Goal: Information Seeking & Learning: Learn about a topic

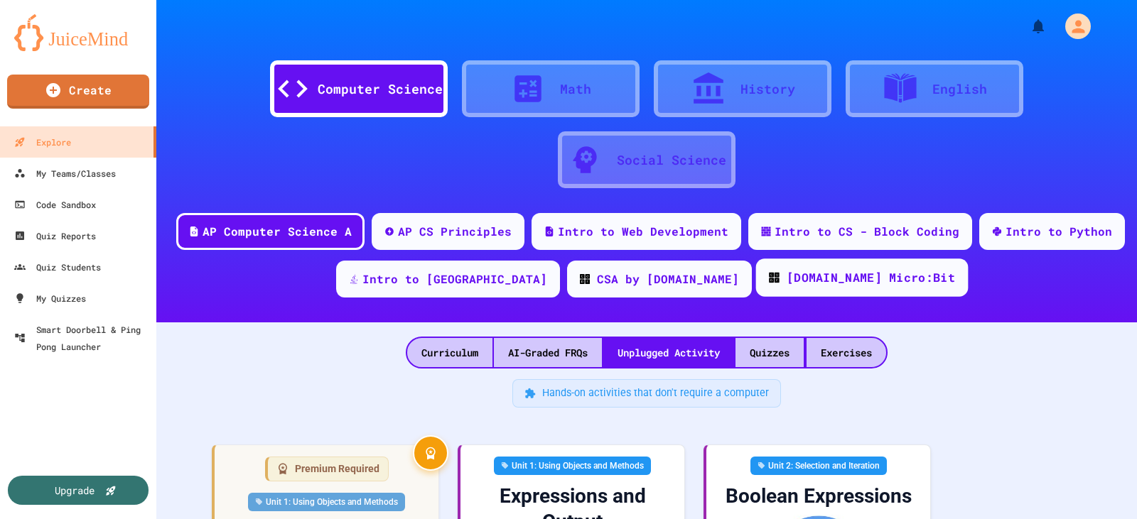
click at [786, 285] on div "[DOMAIN_NAME] Micro:Bit" at bounding box center [870, 278] width 168 height 18
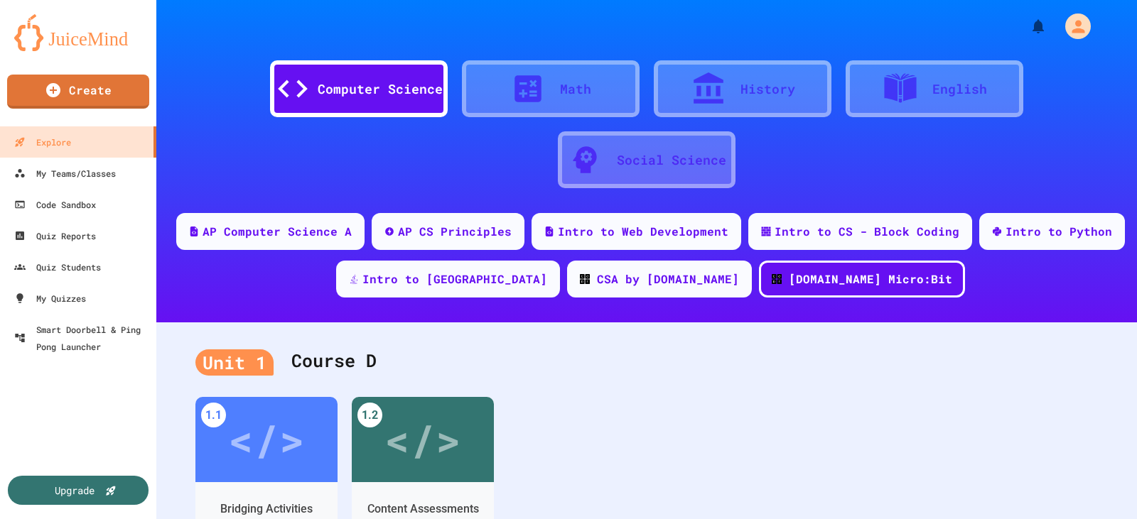
scroll to position [142, 0]
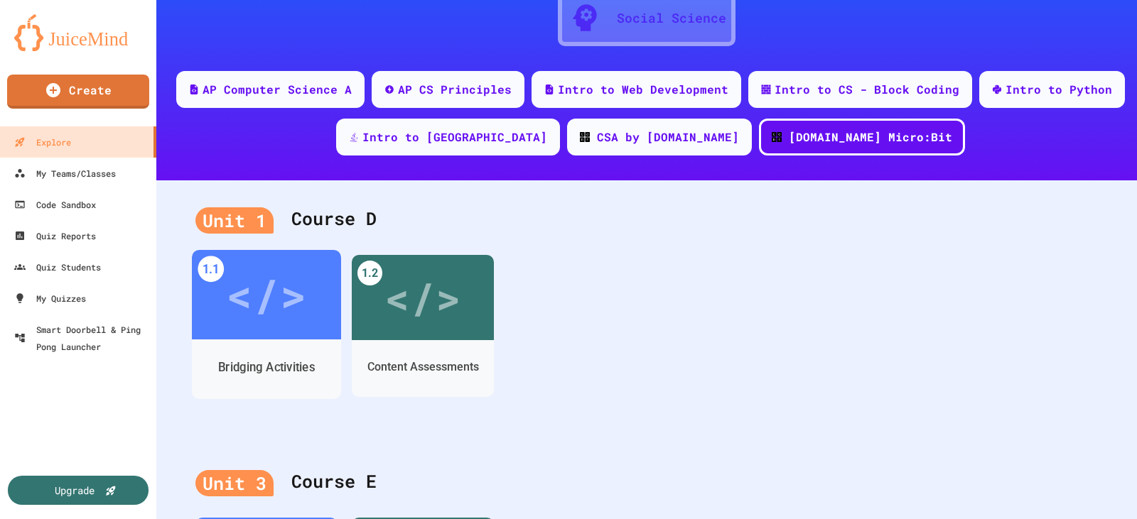
click at [273, 308] on div "</>" at bounding box center [266, 294] width 80 height 67
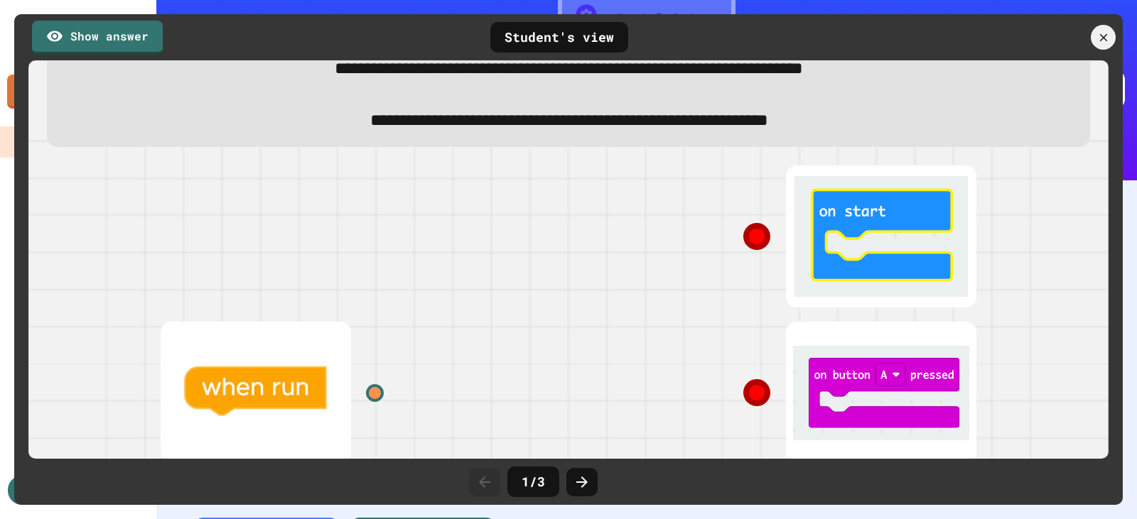
scroll to position [257, 0]
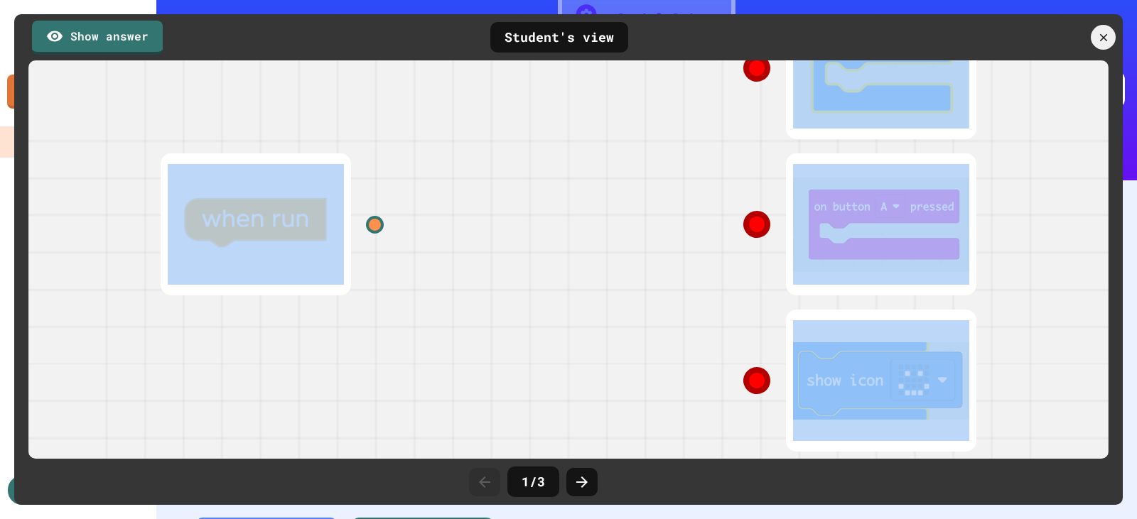
drag, startPoint x: 747, startPoint y: 367, endPoint x: 355, endPoint y: 224, distance: 416.9
click at [343, 251] on div at bounding box center [568, 224] width 852 height 469
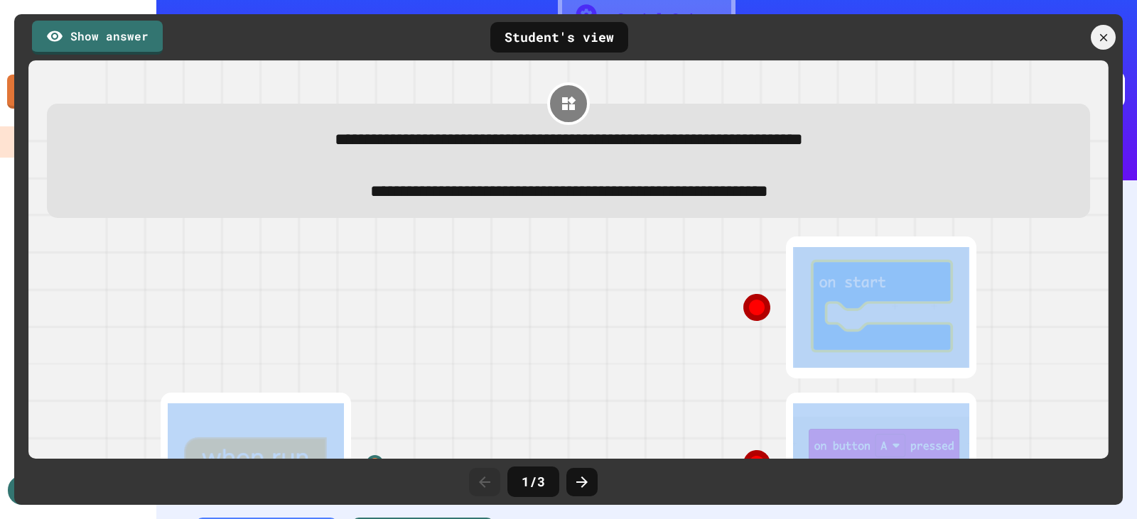
scroll to position [142, 0]
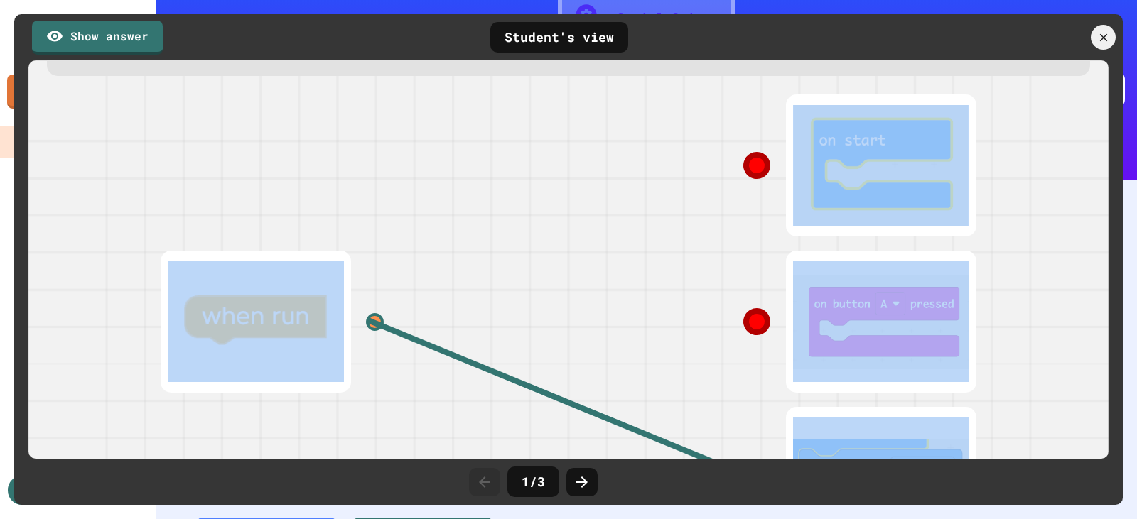
click at [585, 229] on div at bounding box center [781, 165] width 426 height 156
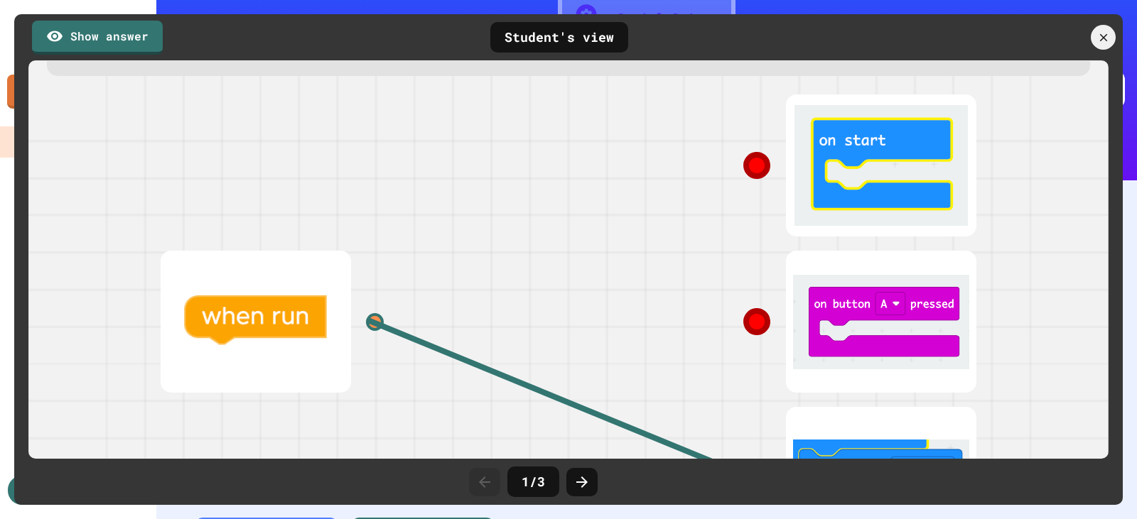
click at [1017, 228] on div at bounding box center [569, 321] width 1066 height 469
click at [448, 292] on div at bounding box center [355, 322] width 426 height 156
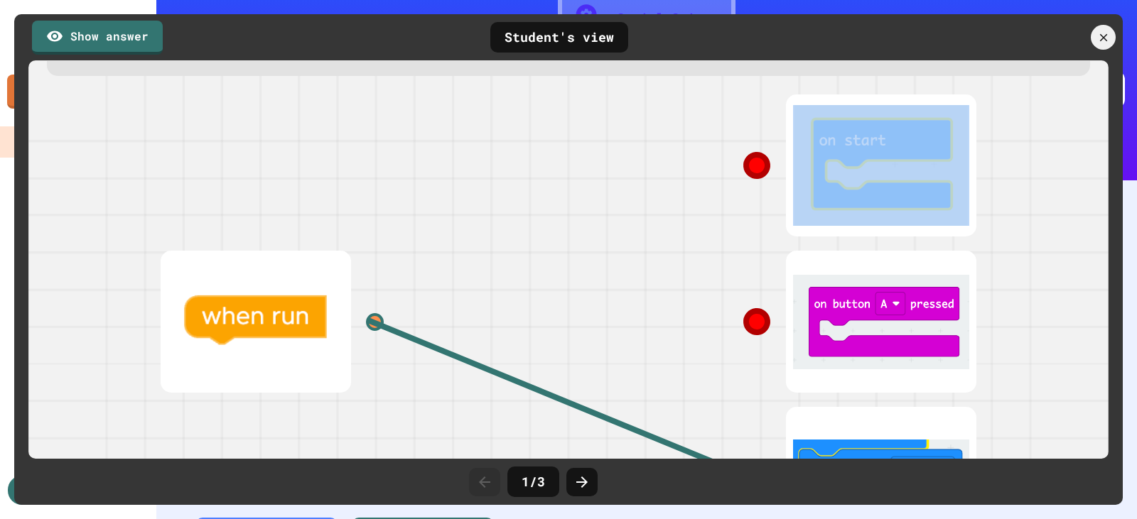
drag, startPoint x: 369, startPoint y: 327, endPoint x: 742, endPoint y: 170, distance: 405.0
click at [742, 170] on div at bounding box center [568, 321] width 852 height 469
click at [749, 173] on icon at bounding box center [756, 166] width 26 height 26
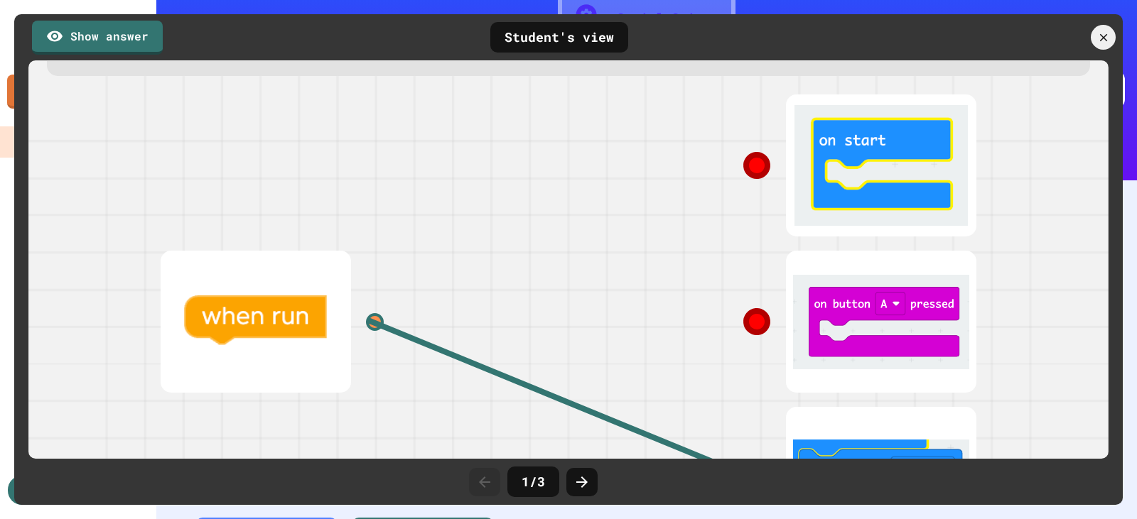
scroll to position [257, 0]
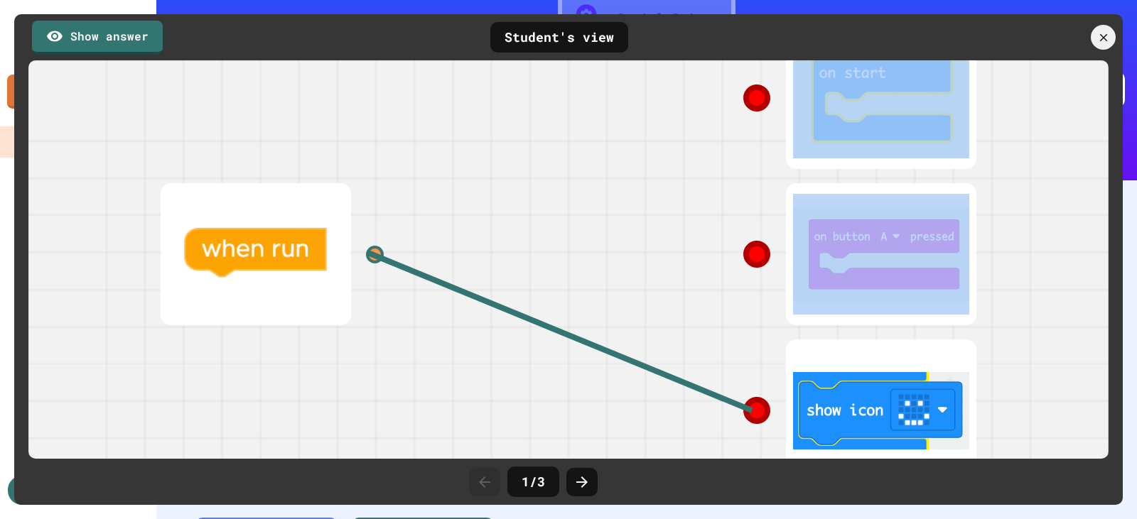
drag, startPoint x: 730, startPoint y: 316, endPoint x: 748, endPoint y: 63, distance: 253.6
click at [748, 63] on div "**********" at bounding box center [569, 50] width 1066 height 384
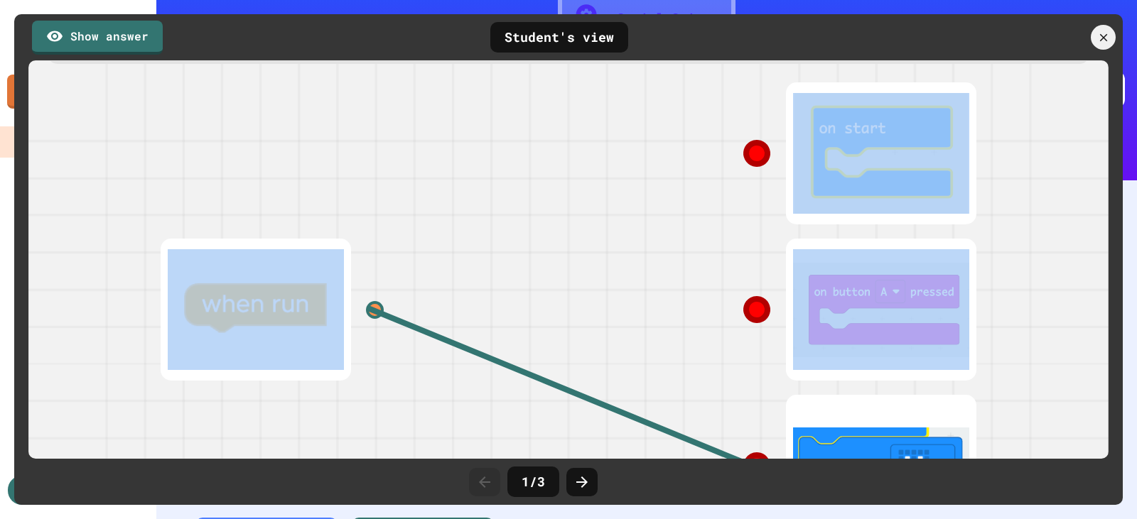
click at [754, 163] on icon at bounding box center [756, 154] width 26 height 26
click at [371, 316] on div at bounding box center [374, 309] width 21 height 21
click at [425, 330] on div at bounding box center [355, 310] width 426 height 156
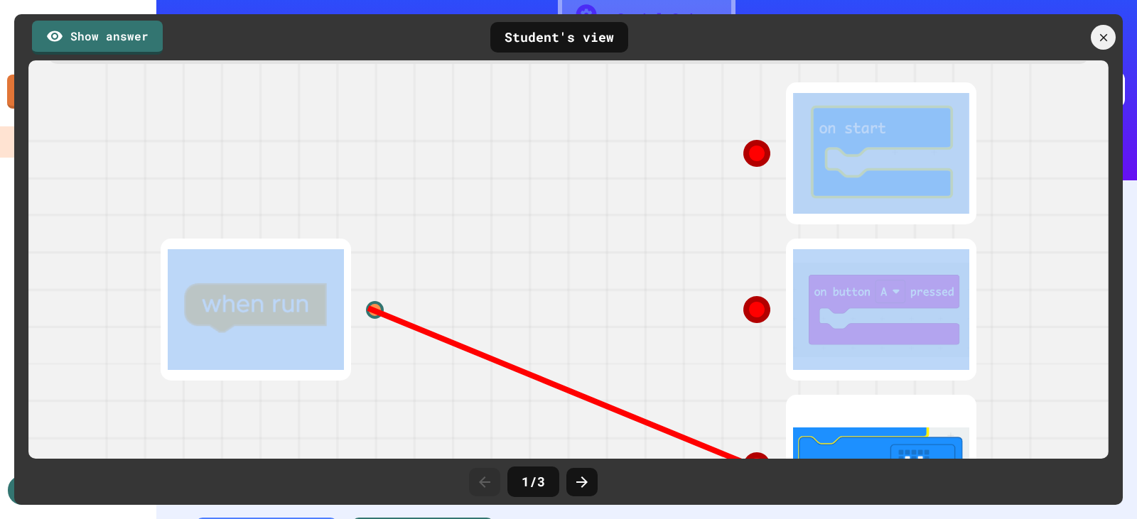
click at [425, 337] on line at bounding box center [560, 387] width 384 height 158
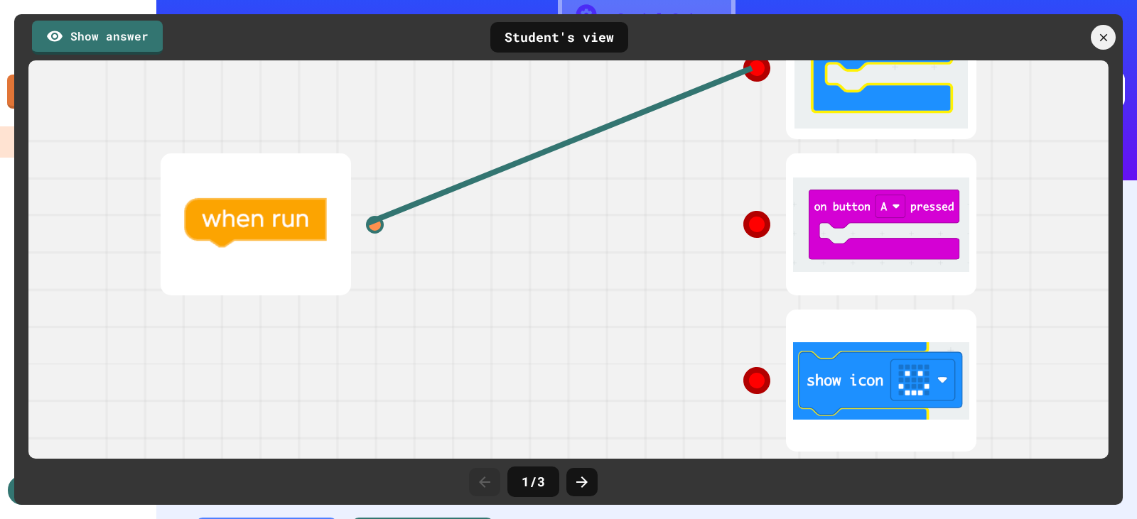
scroll to position [0, 0]
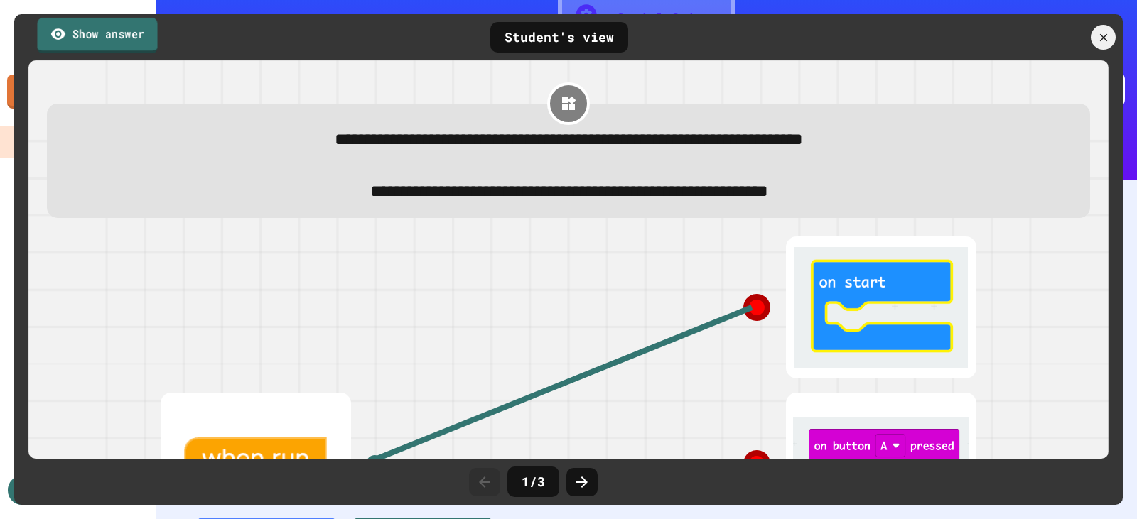
click at [125, 43] on link "Show answer" at bounding box center [97, 35] width 120 height 36
click at [567, 39] on div "Student's view" at bounding box center [559, 37] width 138 height 31
click at [568, 105] on icon at bounding box center [568, 103] width 17 height 17
click at [1098, 35] on icon at bounding box center [1103, 38] width 16 height 16
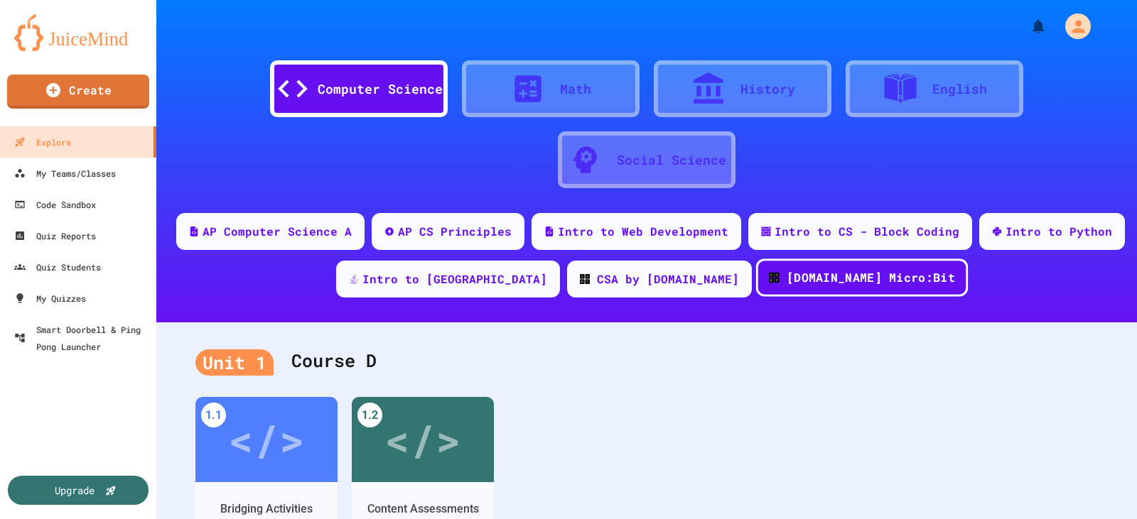
click at [795, 276] on div "[DOMAIN_NAME] Micro:Bit" at bounding box center [870, 278] width 168 height 18
click at [801, 278] on div "[DOMAIN_NAME] Micro:Bit" at bounding box center [870, 278] width 168 height 18
click at [797, 278] on div "[DOMAIN_NAME] Micro:Bit" at bounding box center [870, 278] width 168 height 18
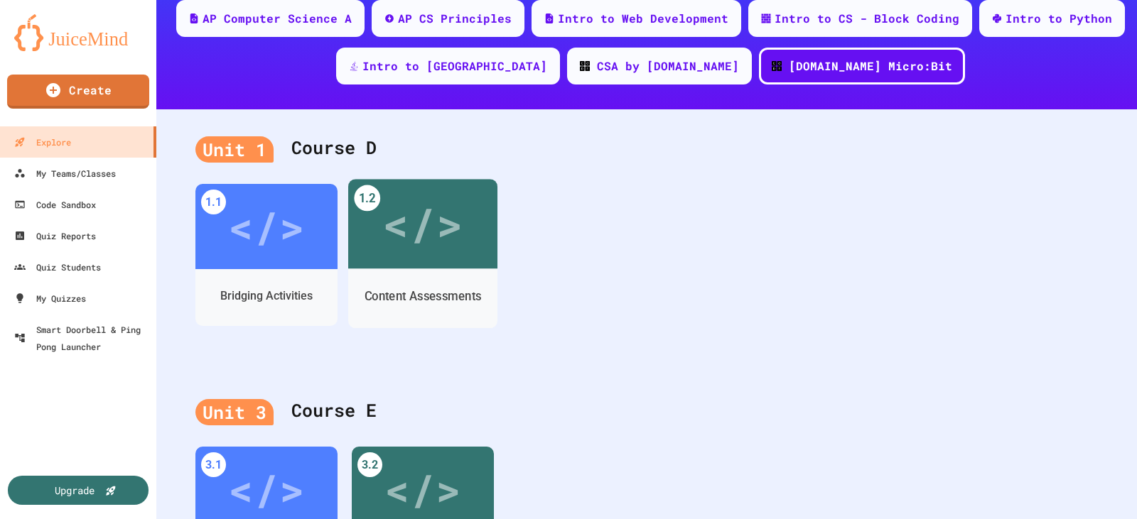
click at [418, 240] on div "</>" at bounding box center [422, 223] width 80 height 67
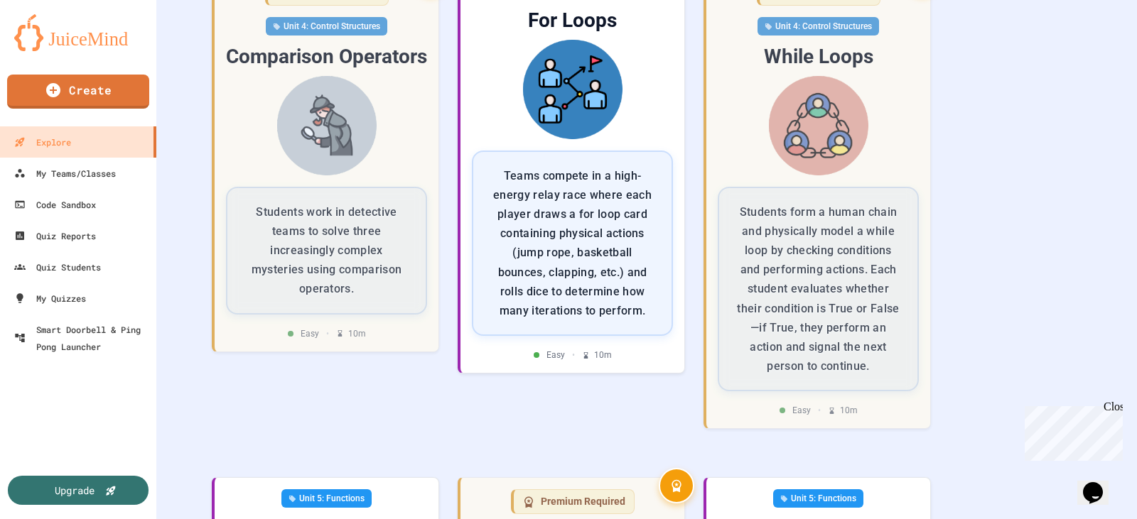
scroll to position [1279, 0]
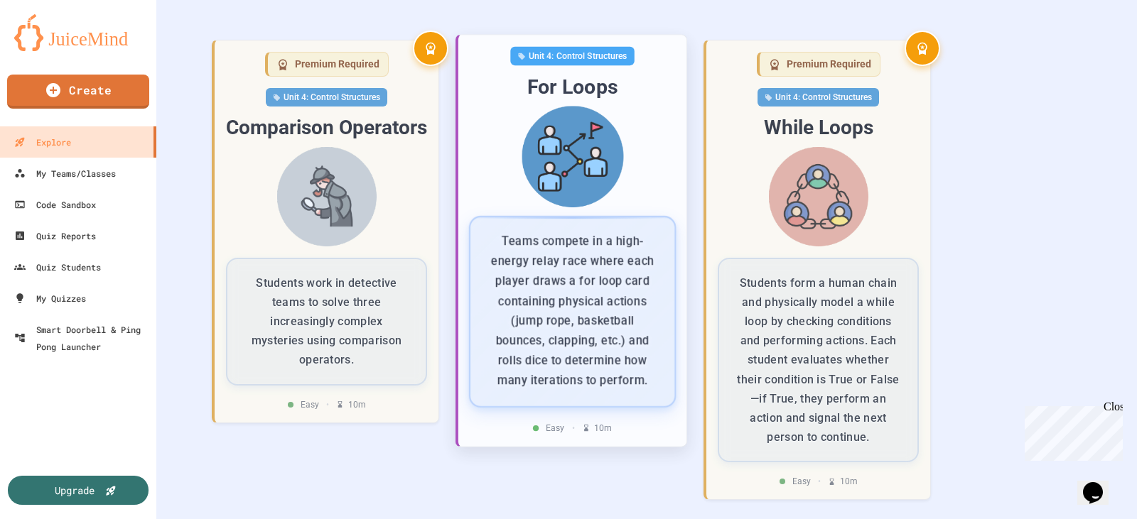
click at [577, 162] on img at bounding box center [572, 158] width 205 height 102
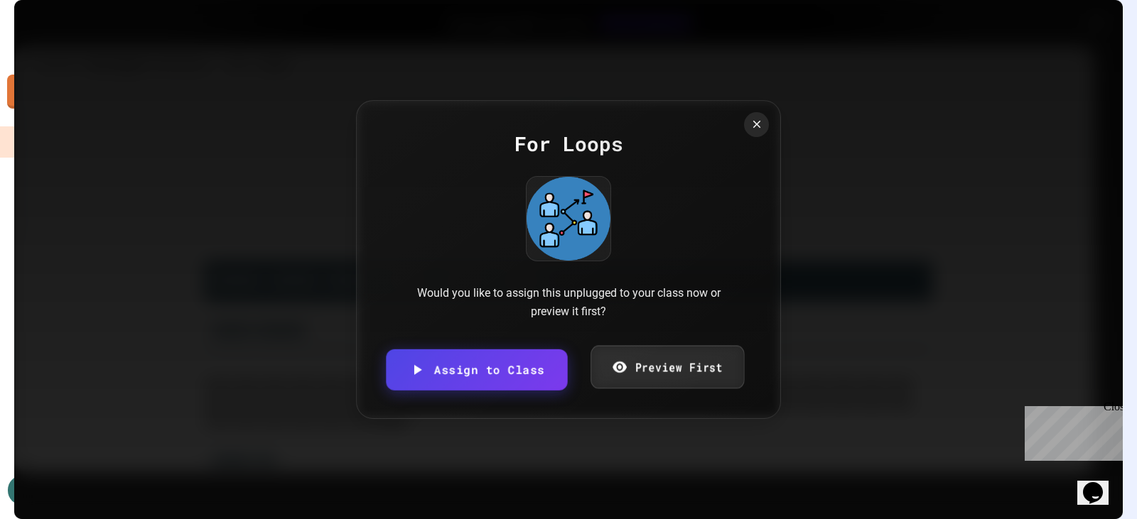
click at [649, 367] on link "Preview First" at bounding box center [666, 367] width 153 height 43
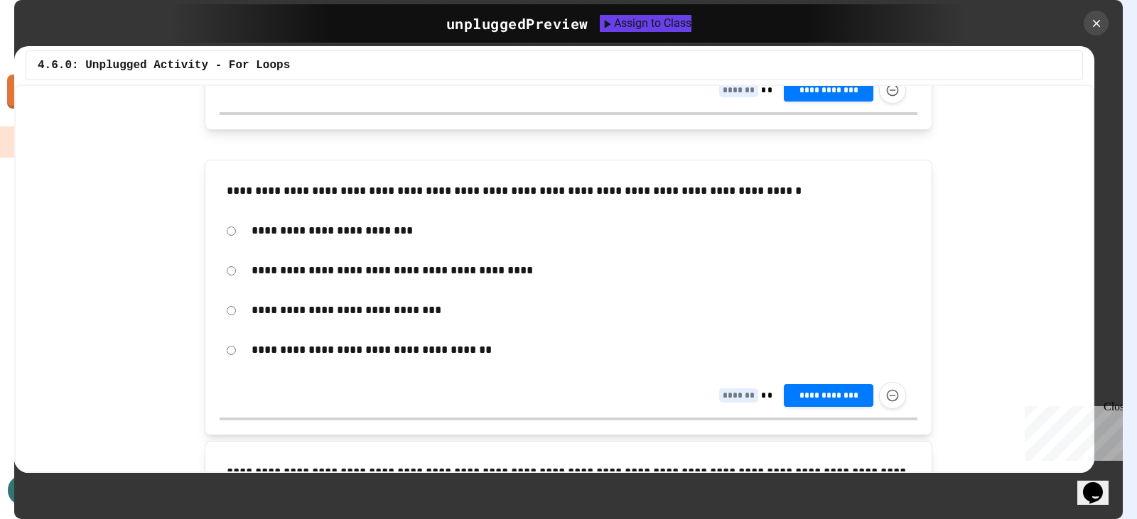
scroll to position [3051, 0]
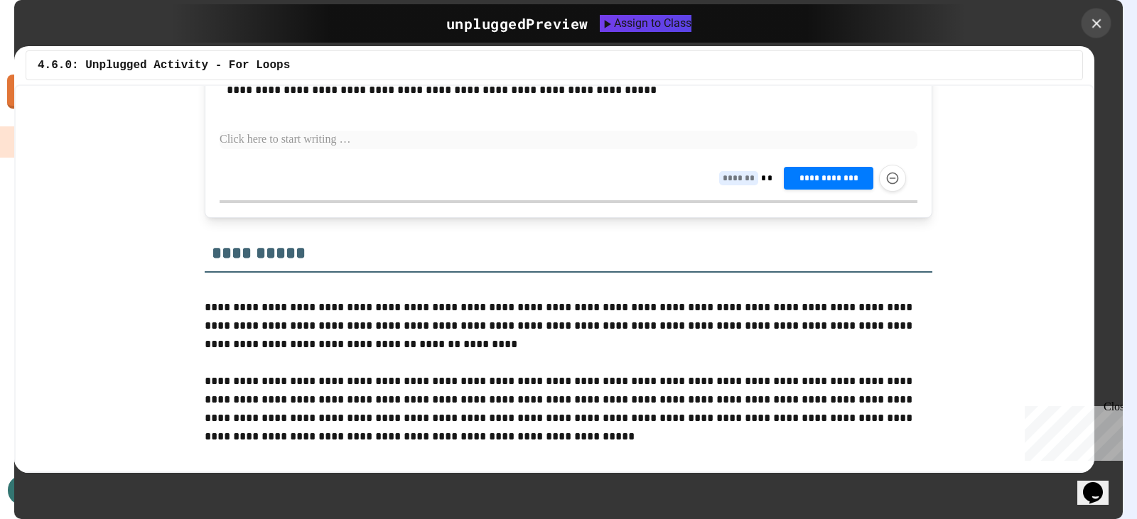
click at [1093, 18] on icon at bounding box center [1096, 24] width 16 height 16
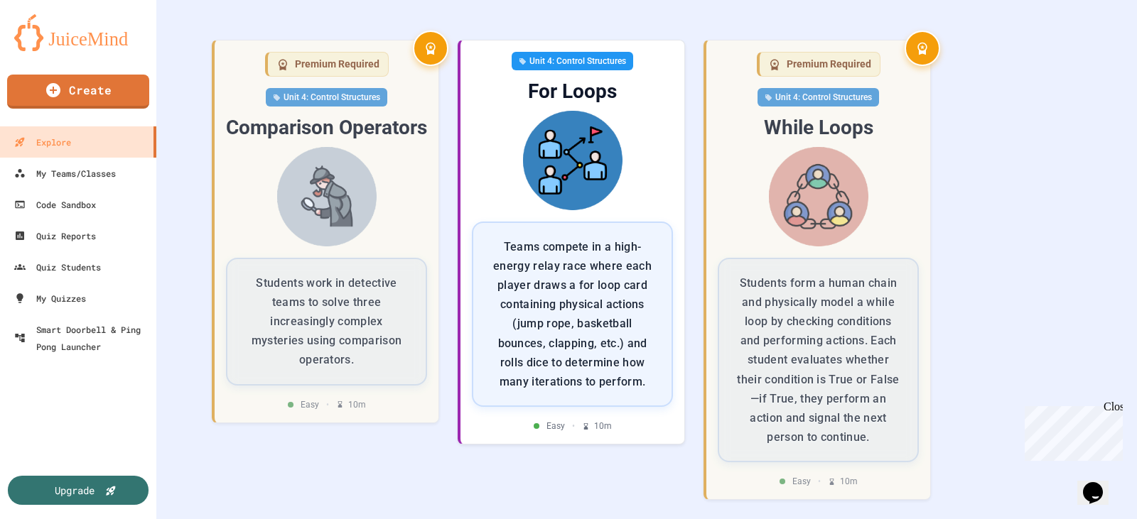
click at [1021, 222] on div "Premium Required Unit 3: Programming with Python Variables and Data Students ac…" at bounding box center [646, 310] width 902 height 2315
